Goal: Navigation & Orientation: Understand site structure

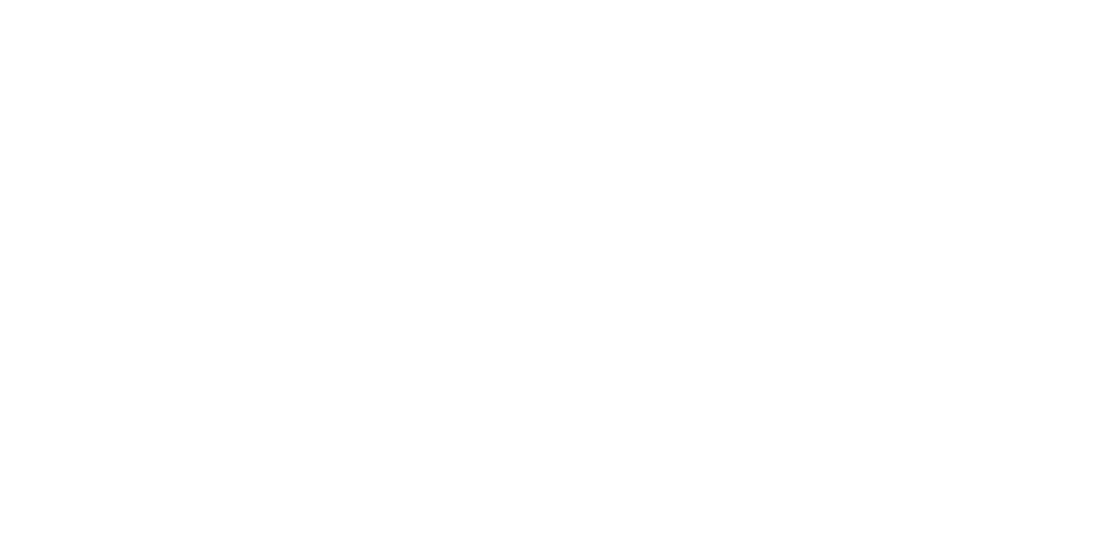
click at [439, 0] on html at bounding box center [546, 0] width 1093 height 0
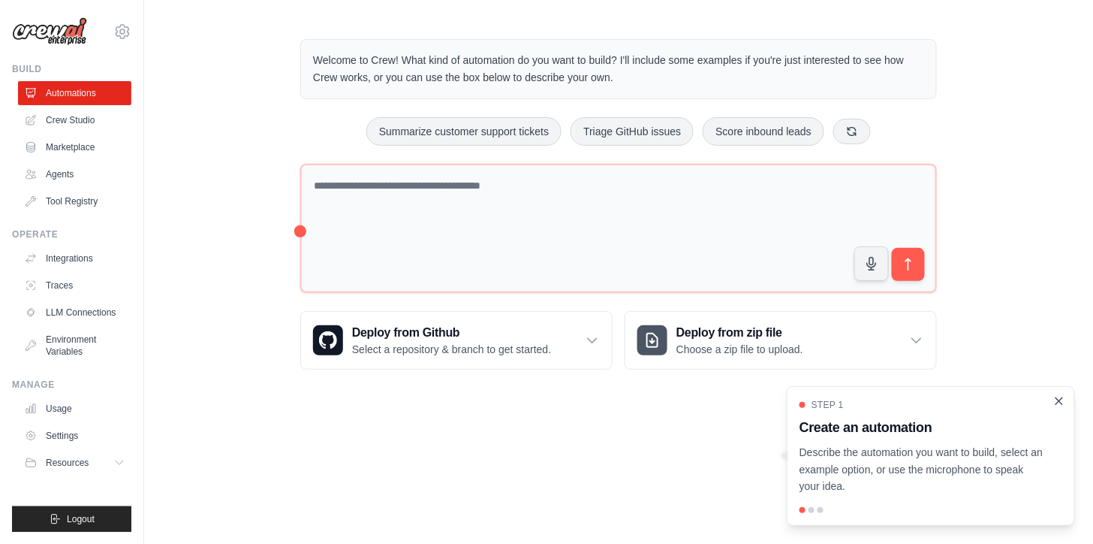
drag, startPoint x: 1055, startPoint y: 398, endPoint x: 1049, endPoint y: 375, distance: 23.3
click at [1055, 398] on icon "Close walkthrough" at bounding box center [1059, 402] width 12 height 12
click at [1029, 334] on div "Welcome to Crew! What kind of automation do you want to build? I'll include som…" at bounding box center [618, 204] width 949 height 378
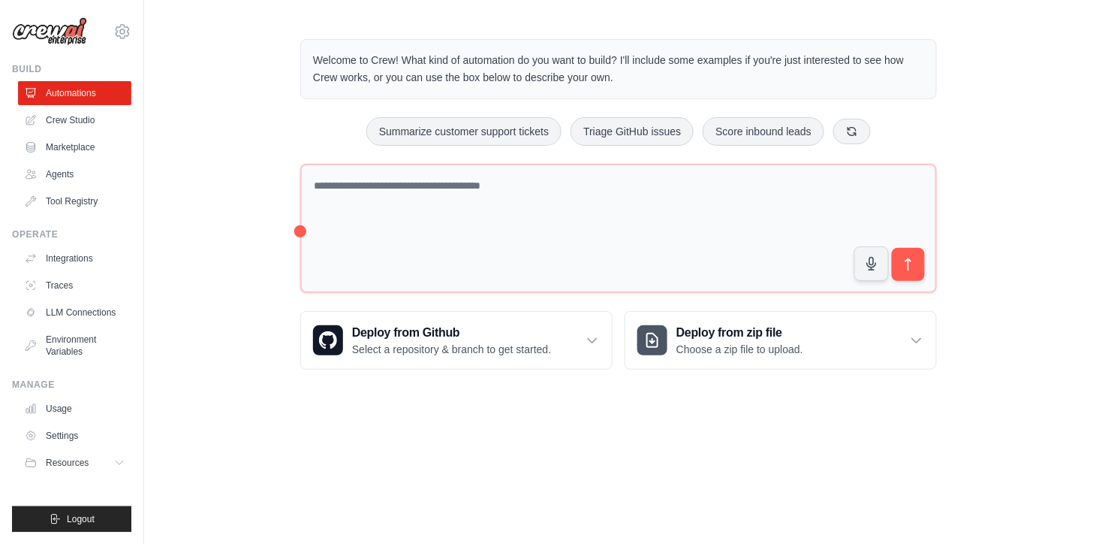
click at [888, 430] on body "[EMAIL_ADDRESS][PERSON_NAME][DOMAIN_NAME] Your organization ✓ ABI - GenAI Bootc…" at bounding box center [546, 272] width 1093 height 544
click at [562, 420] on body "[EMAIL_ADDRESS][PERSON_NAME][DOMAIN_NAME] Your organization ✓ ABI - GenAI Bootc…" at bounding box center [546, 272] width 1093 height 544
